Goal: Information Seeking & Learning: Learn about a topic

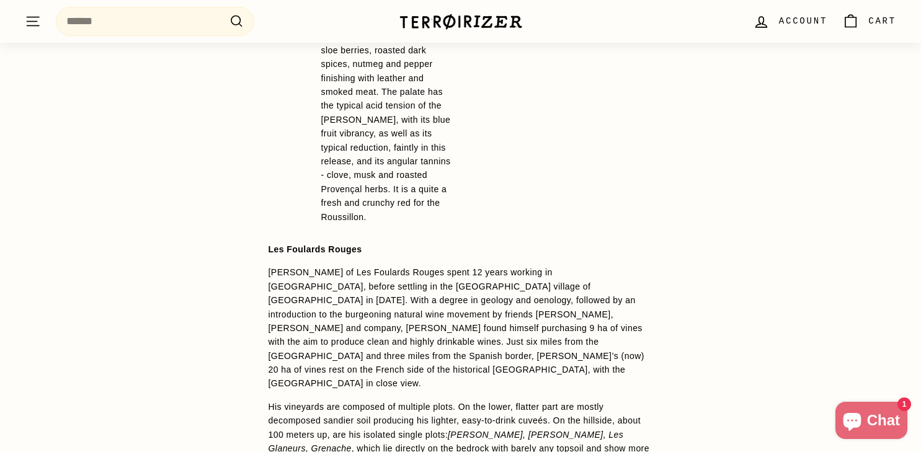
scroll to position [1122, 0]
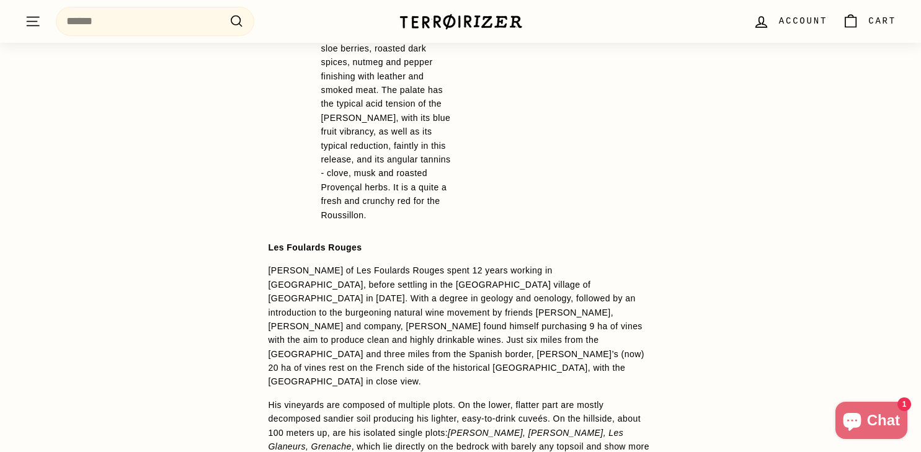
click at [293, 270] on p "[PERSON_NAME] of Les Foulards Rouges spent 12 years working in [GEOGRAPHIC_DATA…" at bounding box center [461, 326] width 385 height 125
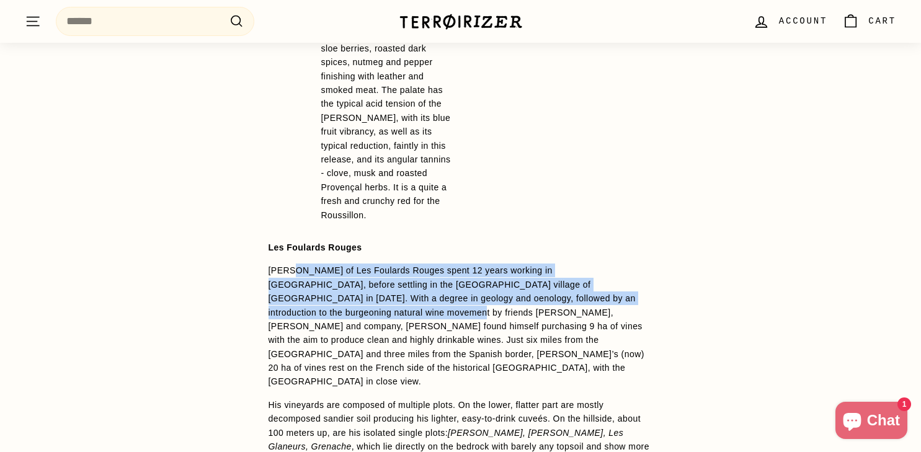
drag, startPoint x: 293, startPoint y: 270, endPoint x: 306, endPoint y: 311, distance: 42.8
click at [306, 311] on p "[PERSON_NAME] of Les Foulards Rouges spent 12 years working in [GEOGRAPHIC_DATA…" at bounding box center [461, 326] width 385 height 125
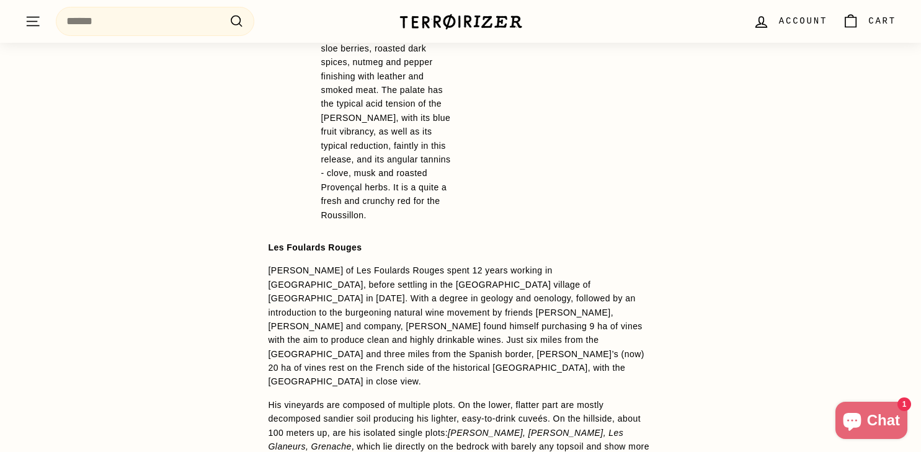
click at [280, 268] on p "[PERSON_NAME] of Les Foulards Rouges spent 12 years working in [GEOGRAPHIC_DATA…" at bounding box center [461, 326] width 385 height 125
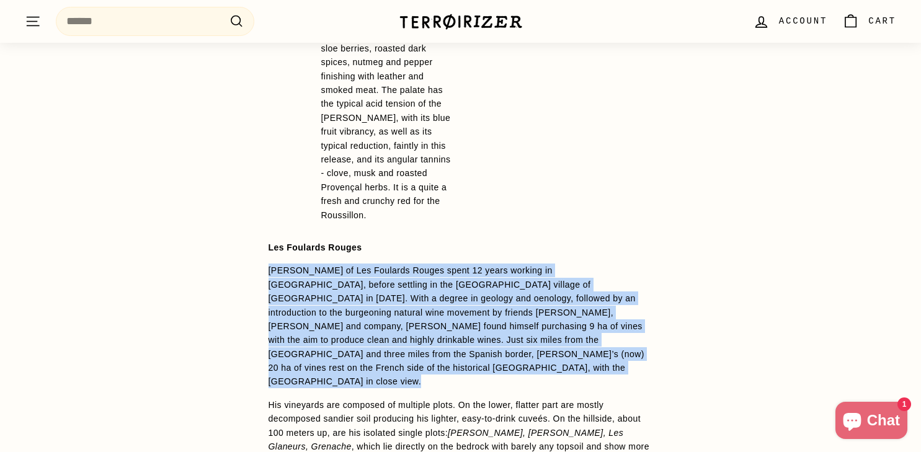
click at [280, 268] on p "[PERSON_NAME] of Les Foulards Rouges spent 12 years working in [GEOGRAPHIC_DATA…" at bounding box center [461, 326] width 385 height 125
click at [279, 268] on p "[PERSON_NAME] of Les Foulards Rouges spent 12 years working in [GEOGRAPHIC_DATA…" at bounding box center [461, 326] width 385 height 125
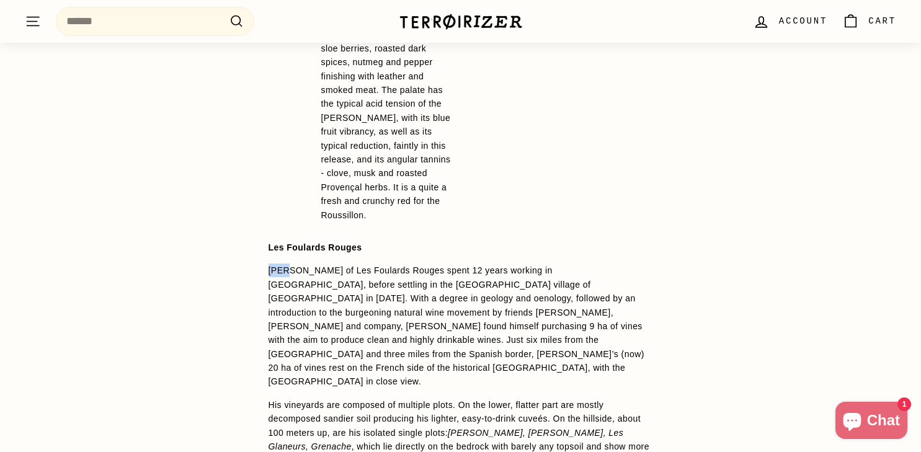
click at [279, 268] on p "[PERSON_NAME] of Les Foulards Rouges spent 12 years working in [GEOGRAPHIC_DATA…" at bounding box center [461, 326] width 385 height 125
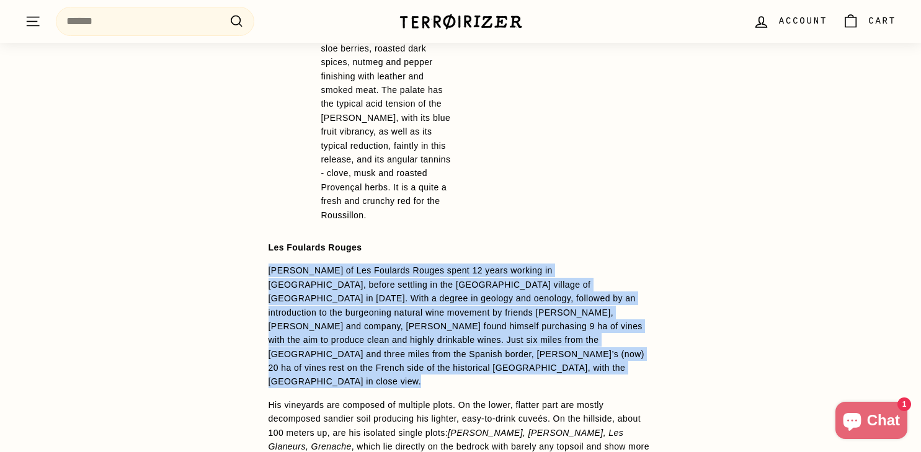
click at [278, 268] on p "[PERSON_NAME] of Les Foulards Rouges spent 12 years working in [GEOGRAPHIC_DATA…" at bounding box center [461, 326] width 385 height 125
click at [273, 267] on p "[PERSON_NAME] of Les Foulards Rouges spent 12 years working in [GEOGRAPHIC_DATA…" at bounding box center [461, 326] width 385 height 125
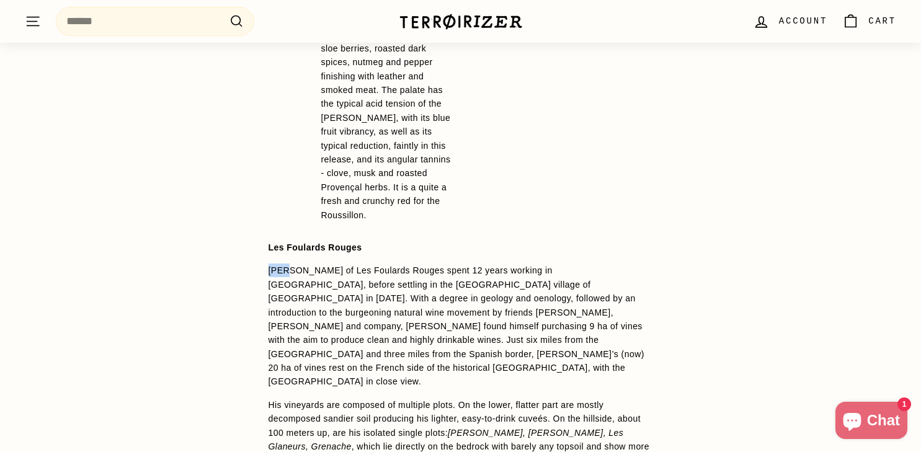
click at [273, 267] on p "[PERSON_NAME] of Les Foulards Rouges spent 12 years working in [GEOGRAPHIC_DATA…" at bounding box center [461, 326] width 385 height 125
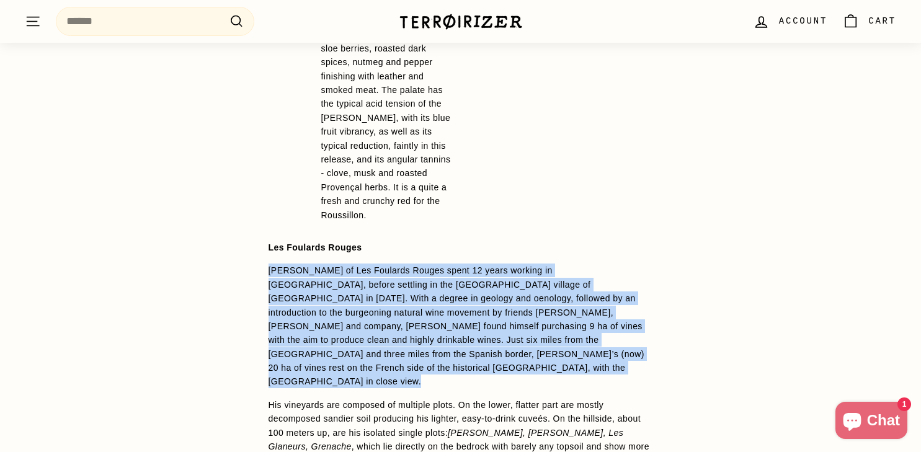
drag, startPoint x: 273, startPoint y: 267, endPoint x: 555, endPoint y: 313, distance: 286.0
click at [555, 313] on p "[PERSON_NAME] of Les Foulards Rouges spent 12 years working in [GEOGRAPHIC_DATA…" at bounding box center [461, 326] width 385 height 125
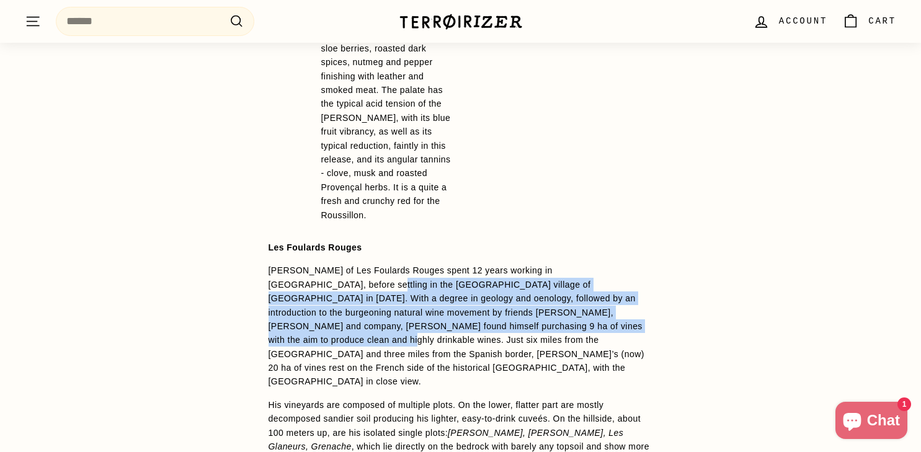
drag, startPoint x: 552, startPoint y: 321, endPoint x: 300, endPoint y: 277, distance: 256.2
click at [298, 277] on p "[PERSON_NAME] of Les Foulards Rouges spent 12 years working in [GEOGRAPHIC_DATA…" at bounding box center [461, 326] width 385 height 125
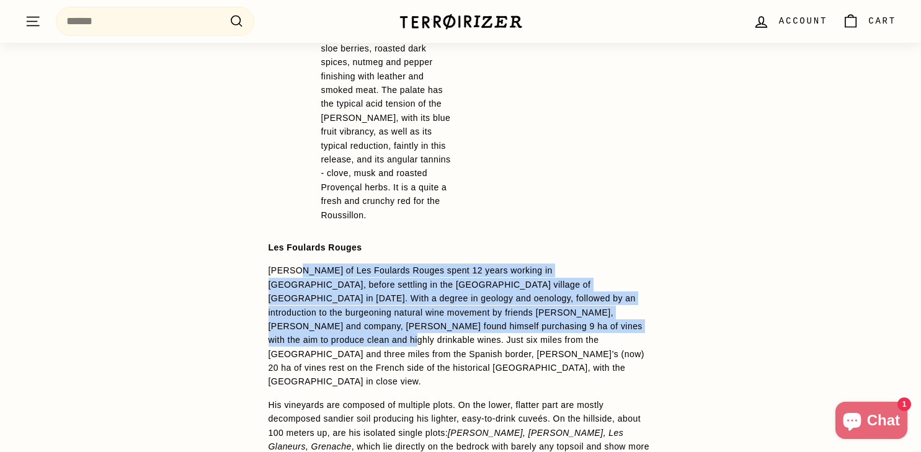
click at [300, 277] on p "[PERSON_NAME] of Les Foulards Rouges spent 12 years working in [GEOGRAPHIC_DATA…" at bounding box center [461, 326] width 385 height 125
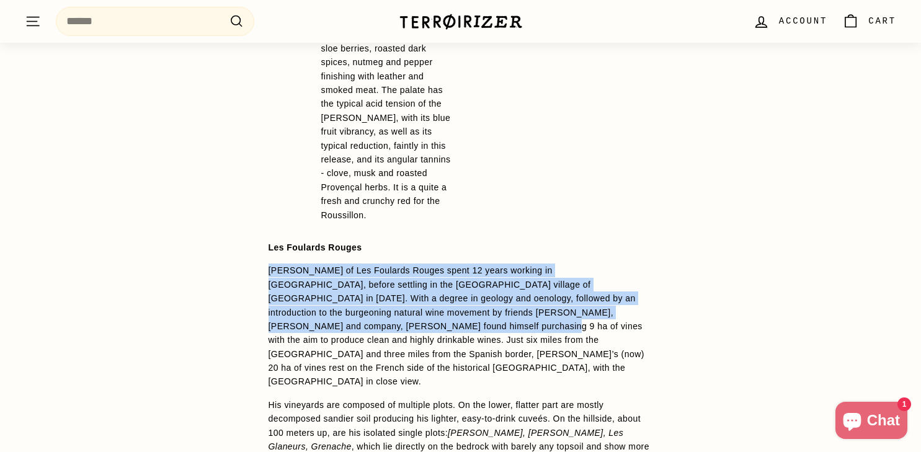
drag, startPoint x: 269, startPoint y: 269, endPoint x: 333, endPoint y: 327, distance: 86.5
click at [333, 327] on p "[PERSON_NAME] of Les Foulards Rouges spent 12 years working in [GEOGRAPHIC_DATA…" at bounding box center [461, 326] width 385 height 125
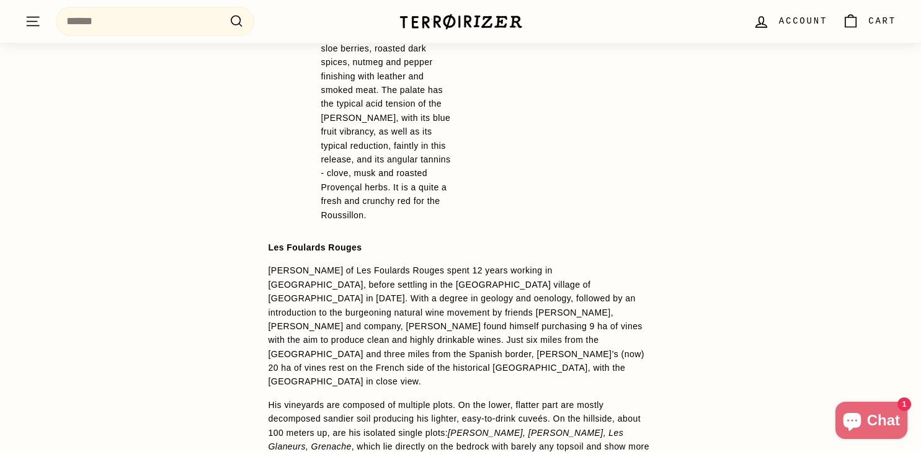
click at [432, 328] on p "[PERSON_NAME] of Les Foulards Rouges spent 12 years working in [GEOGRAPHIC_DATA…" at bounding box center [461, 326] width 385 height 125
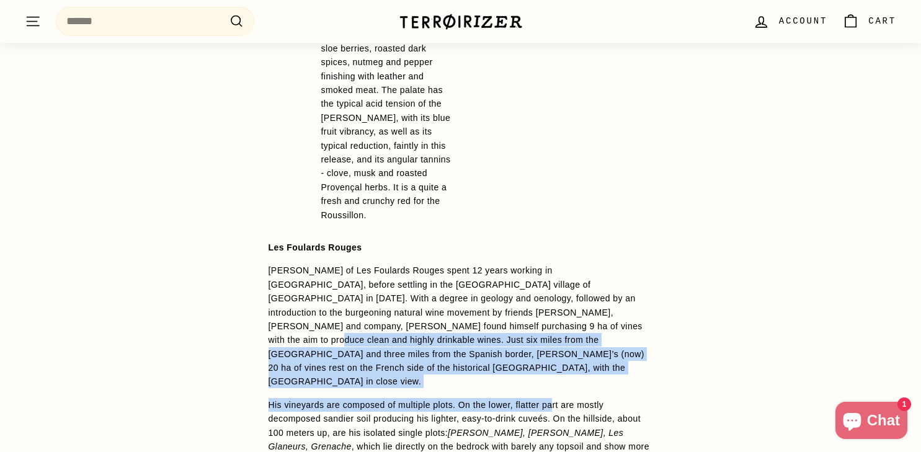
drag, startPoint x: 563, startPoint y: 394, endPoint x: 474, endPoint y: 323, distance: 113.8
click at [474, 323] on span "2023 [PERSON_NAME] has the most opulent nose of the line-up, full of red and bl…" at bounding box center [461, 303] width 385 height 737
click at [474, 323] on p "[PERSON_NAME] of Les Foulards Rouges spent 12 years working in [GEOGRAPHIC_DATA…" at bounding box center [461, 326] width 385 height 125
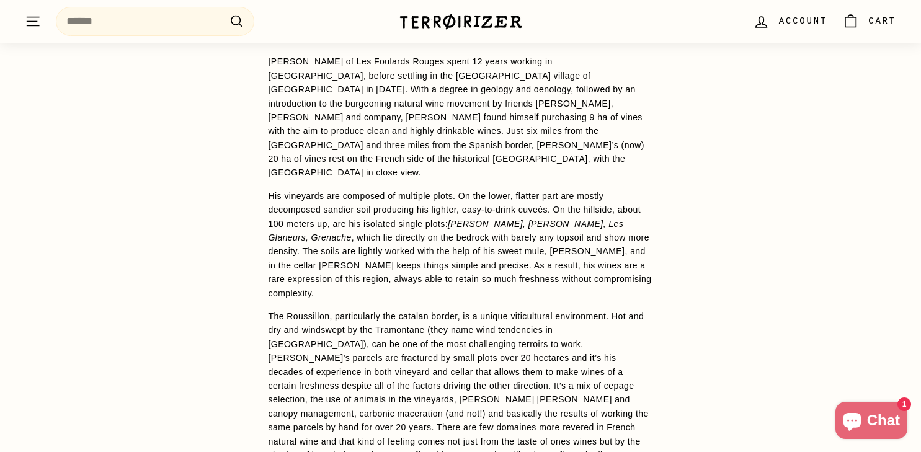
scroll to position [1338, 0]
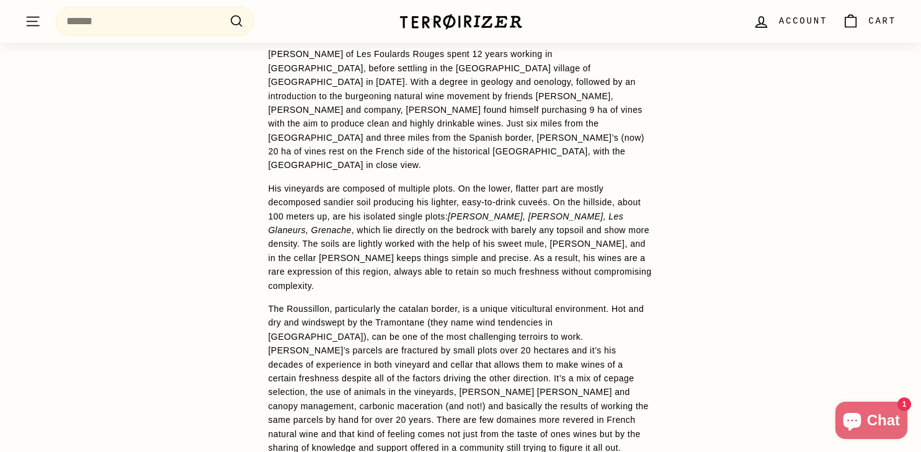
click at [276, 56] on p "[PERSON_NAME] of Les Foulards Rouges spent 12 years working in [GEOGRAPHIC_DATA…" at bounding box center [461, 109] width 385 height 125
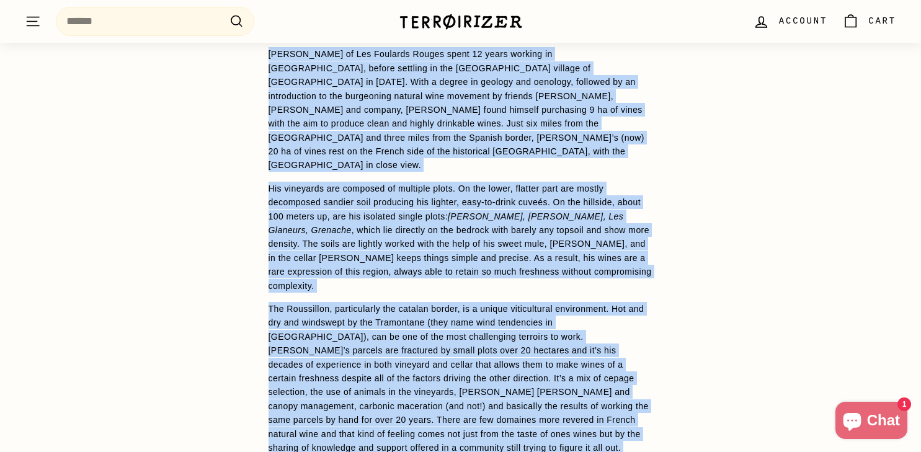
drag, startPoint x: 276, startPoint y: 56, endPoint x: 442, endPoint y: 429, distance: 407.3
click at [442, 429] on span "2023 [PERSON_NAME] has the most opulent nose of the line-up, full of red and bl…" at bounding box center [461, 86] width 385 height 737
copy div "Lore-Ipsumdol Sita co Adi Elitsedd Eiusmo tempo 53 incid utlabor et Dolor ma Al…"
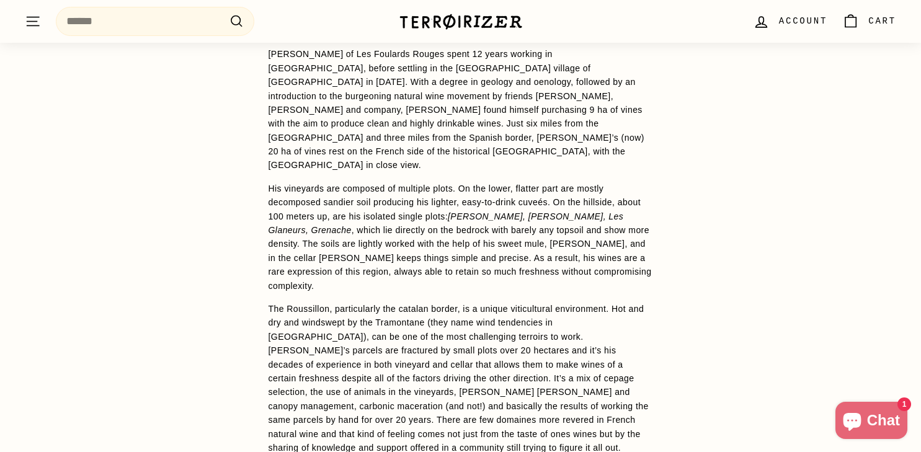
click at [682, 367] on div "WINE DETAILS 2023 Vilains has the most opulent nose of the line-up, full of red…" at bounding box center [460, 126] width 921 height 894
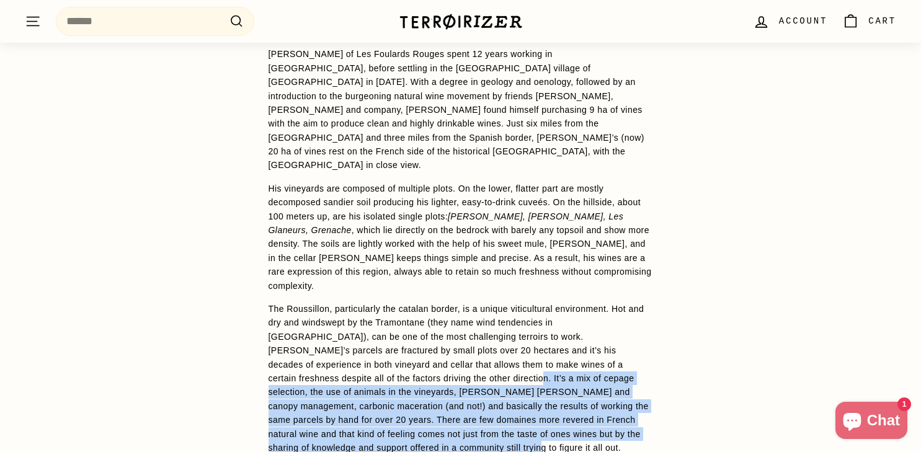
drag, startPoint x: 393, startPoint y: 362, endPoint x: 465, endPoint y: 435, distance: 103.1
click at [465, 435] on p "The Roussillon, particularly the catalan border, is a unique viticultural envir…" at bounding box center [461, 378] width 385 height 153
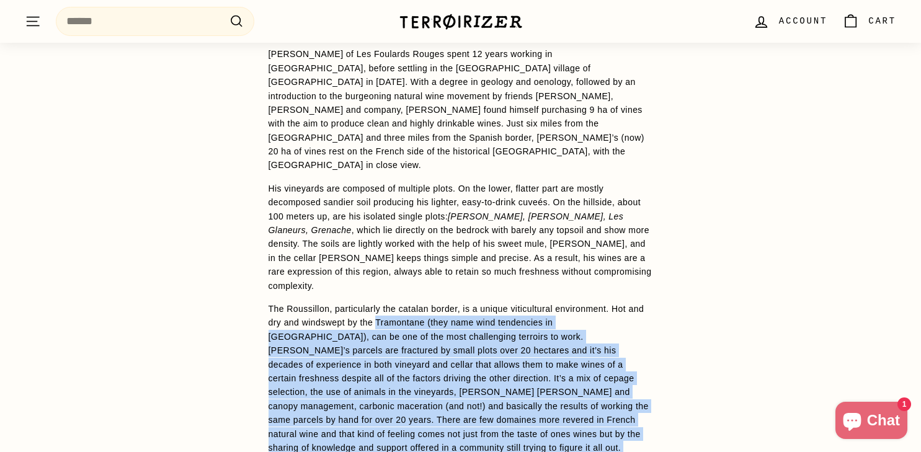
drag, startPoint x: 465, startPoint y: 435, endPoint x: 421, endPoint y: 305, distance: 136.9
click at [421, 305] on p "The Roussillon, particularly the catalan border, is a unique viticultural envir…" at bounding box center [461, 378] width 385 height 153
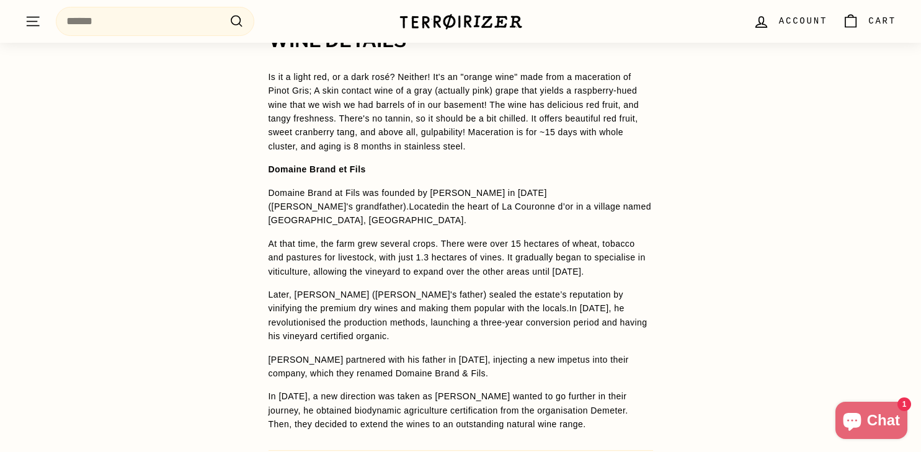
scroll to position [957, 0]
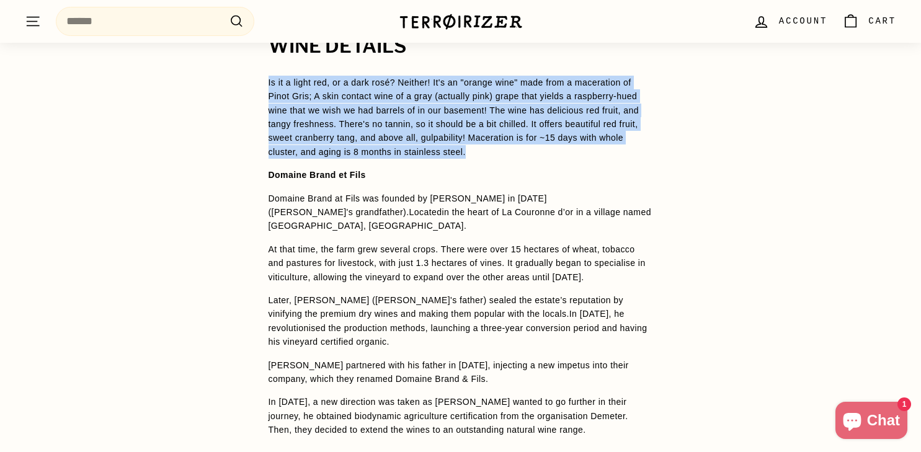
drag, startPoint x: 594, startPoint y: 156, endPoint x: 274, endPoint y: 74, distance: 330.9
click at [271, 76] on p "Is it a light red, or a dark rosé? Neither! It's an "orange wine" made from a m…" at bounding box center [461, 117] width 385 height 83
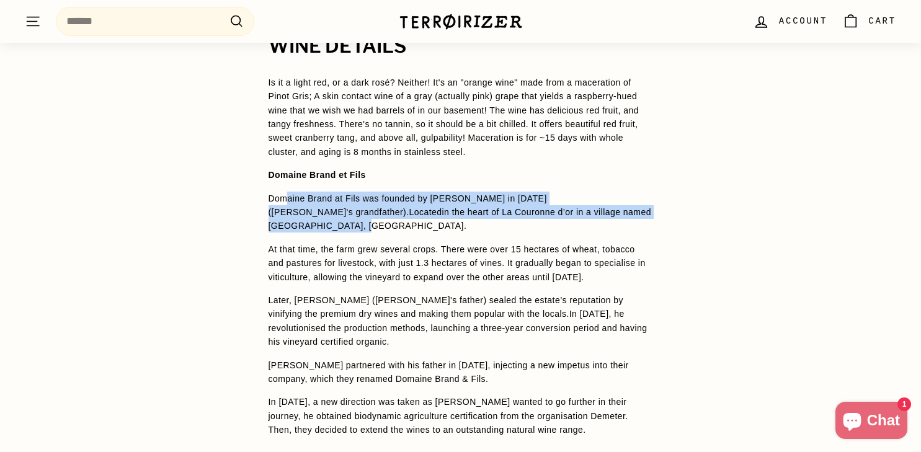
drag, startPoint x: 510, startPoint y: 228, endPoint x: 290, endPoint y: 194, distance: 222.8
click at [288, 195] on p "Domaine Brand at Fils was founded by Lucien Brand in 1956 (Philippe's grandfath…" at bounding box center [461, 213] width 385 height 42
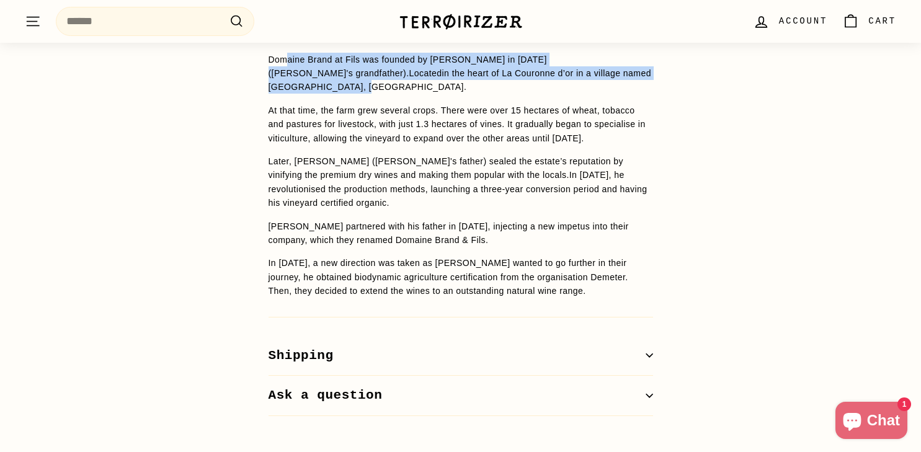
scroll to position [1097, 0]
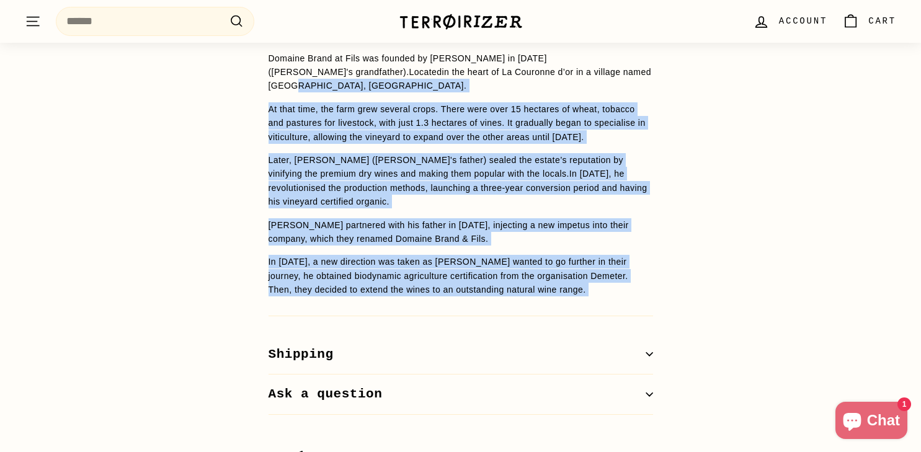
drag, startPoint x: 565, startPoint y: 298, endPoint x: 288, endPoint y: 82, distance: 350.5
click at [288, 83] on div "WINE DETAILS Is it a light red, or a dark rosé? Neither! It's an "orange wine" …" at bounding box center [461, 155] width 434 height 519
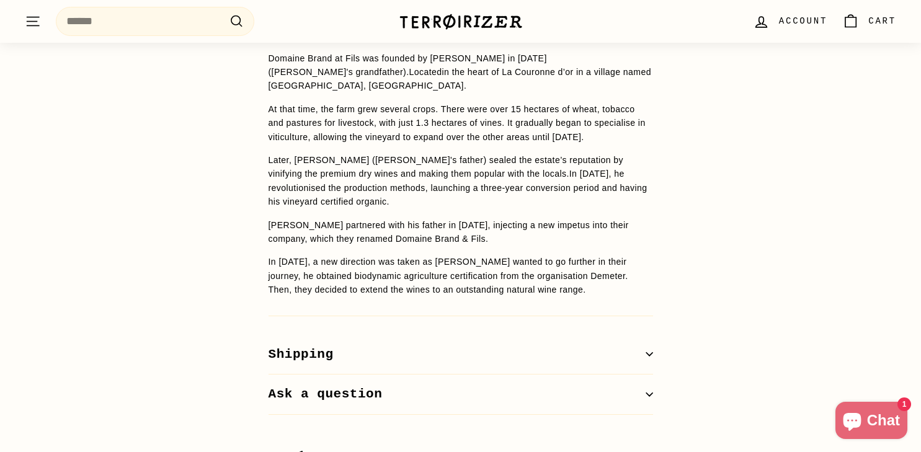
click at [590, 299] on div "WINE DETAILS Is it a light red, or a dark rosé? Neither! It's an "orange wine" …" at bounding box center [461, 155] width 434 height 519
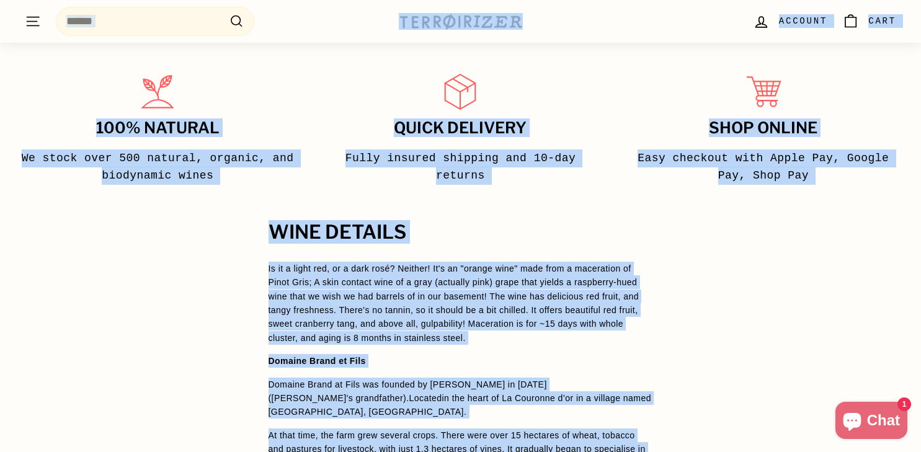
scroll to position [770, 0]
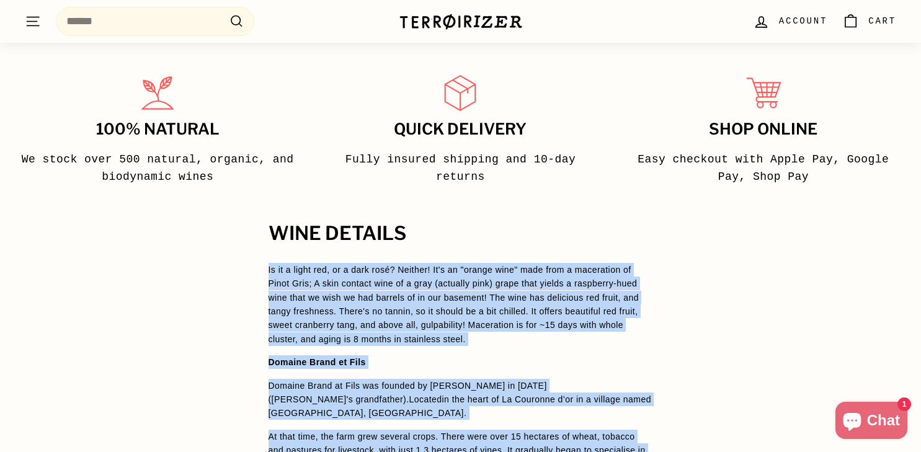
drag, startPoint x: 590, startPoint y: 299, endPoint x: 254, endPoint y: 264, distance: 338.6
copy div "Is it a light red, or a dark rosé? Neither! It's an "orange wine" made from a m…"
